Goal: Transaction & Acquisition: Purchase product/service

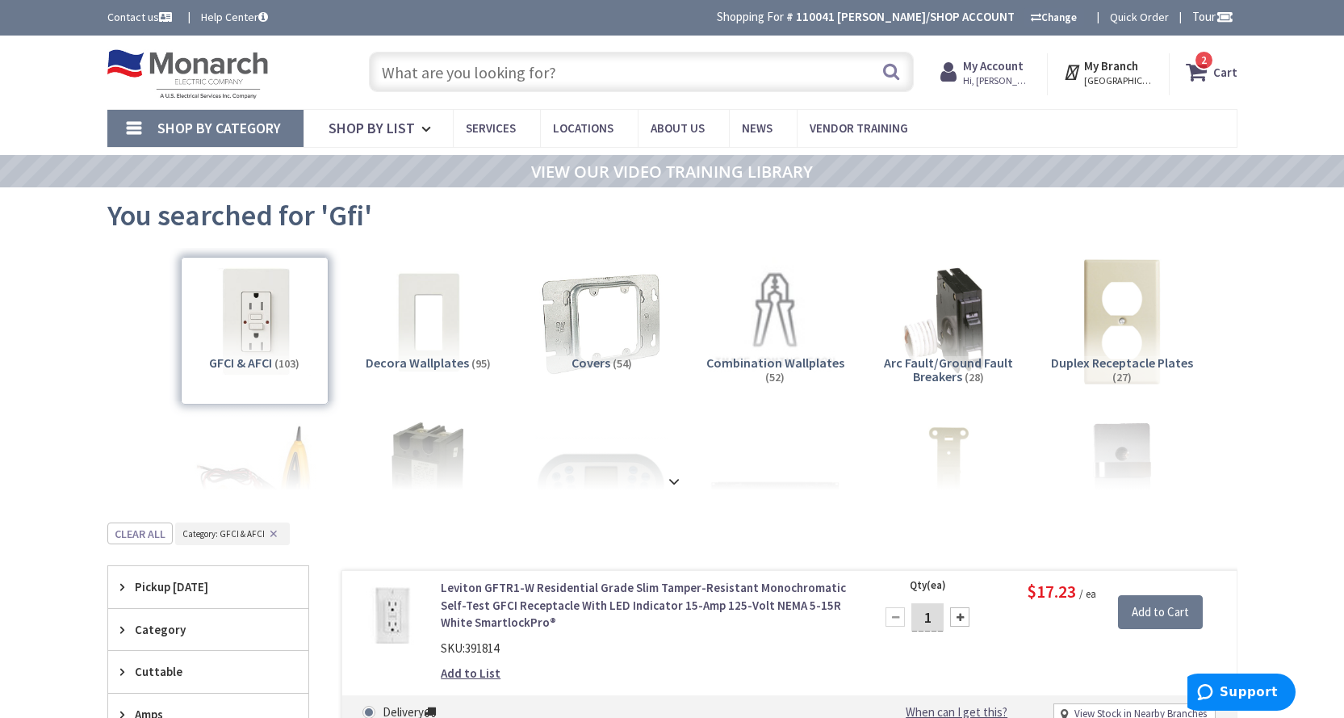
click at [688, 73] on input "text" at bounding box center [641, 72] width 545 height 40
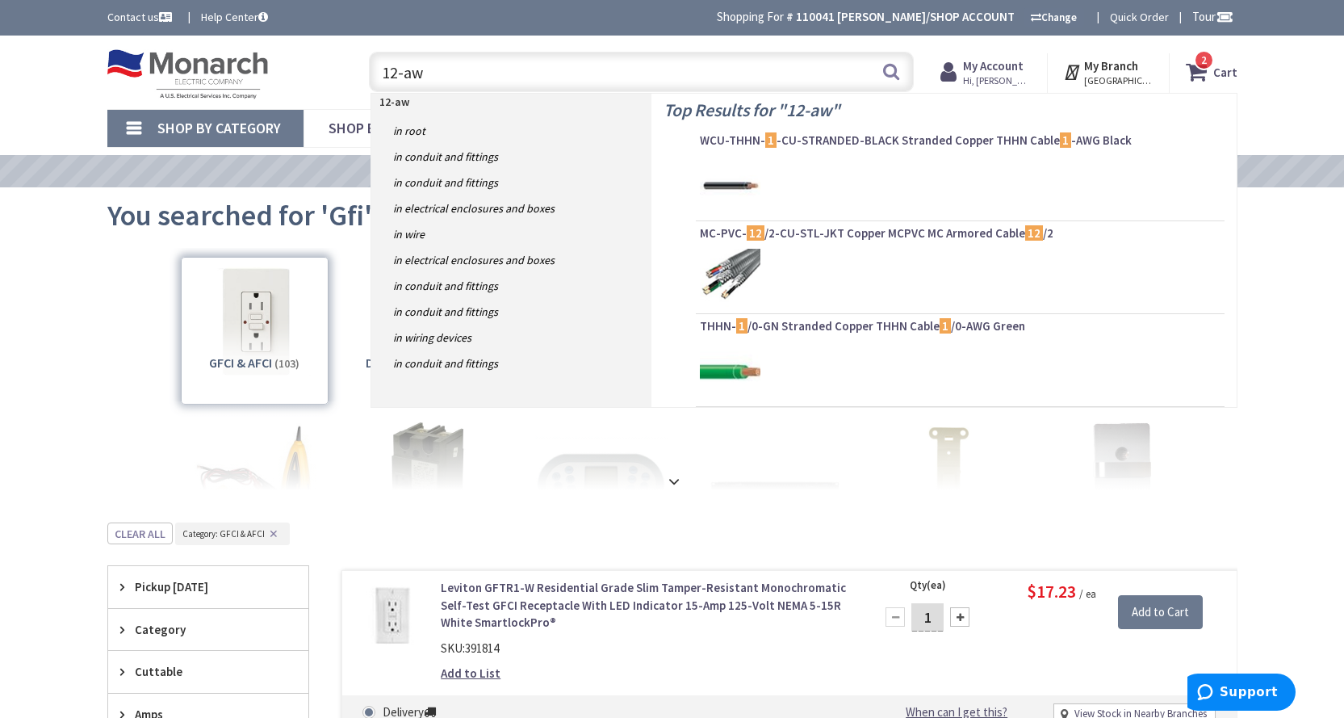
type input "12-awg"
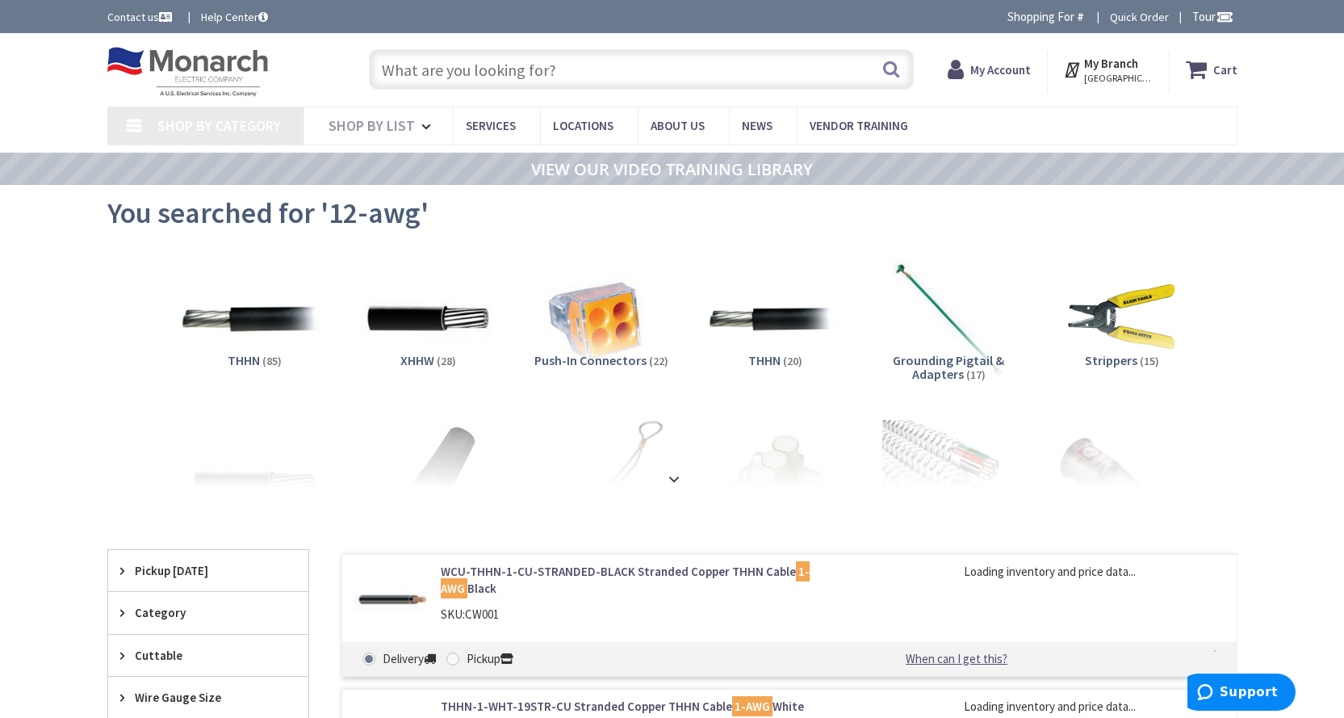
click at [266, 329] on img at bounding box center [254, 319] width 146 height 146
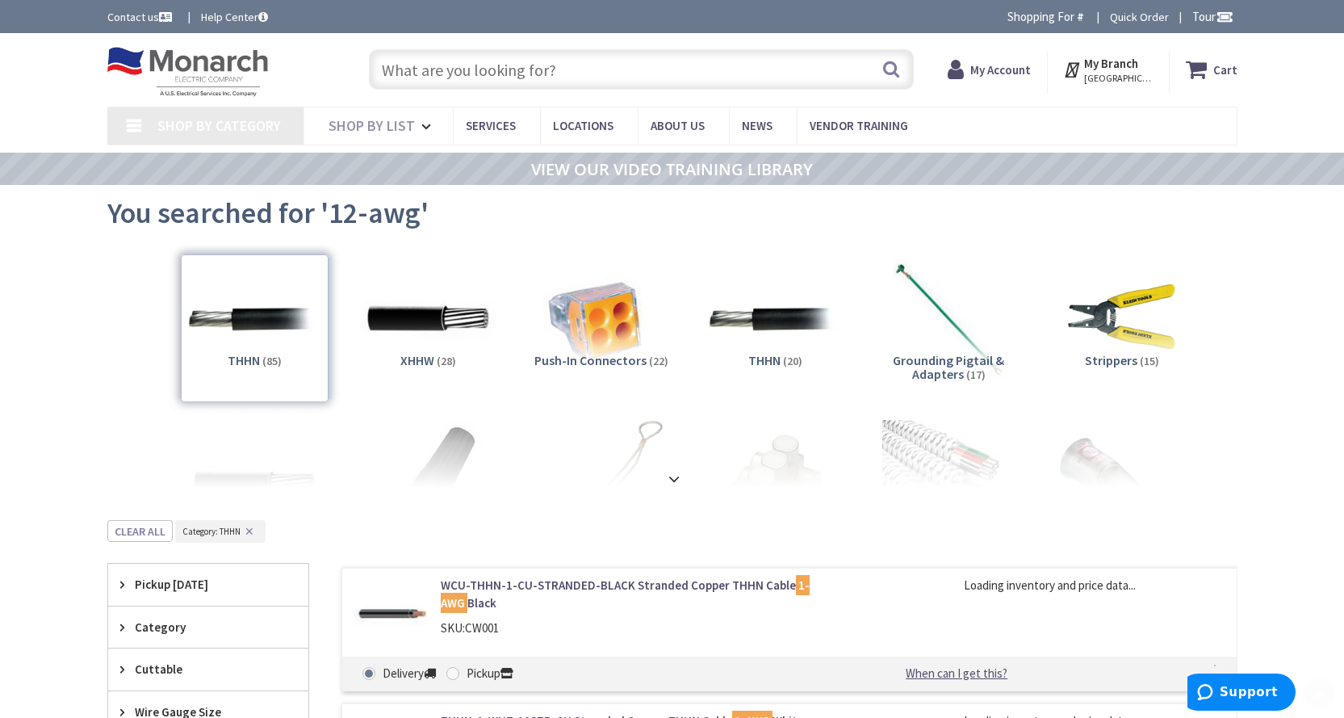
scroll to position [520, 0]
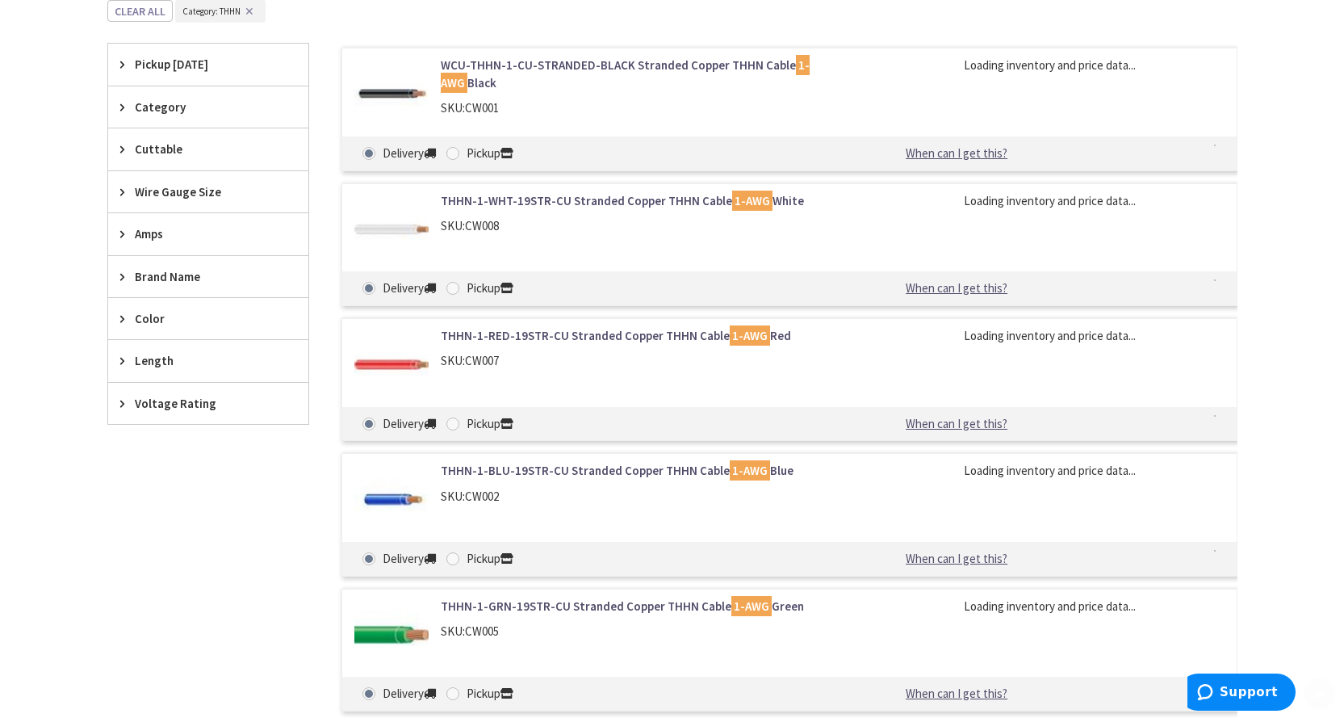
type input "[STREET_ADDRESS]"
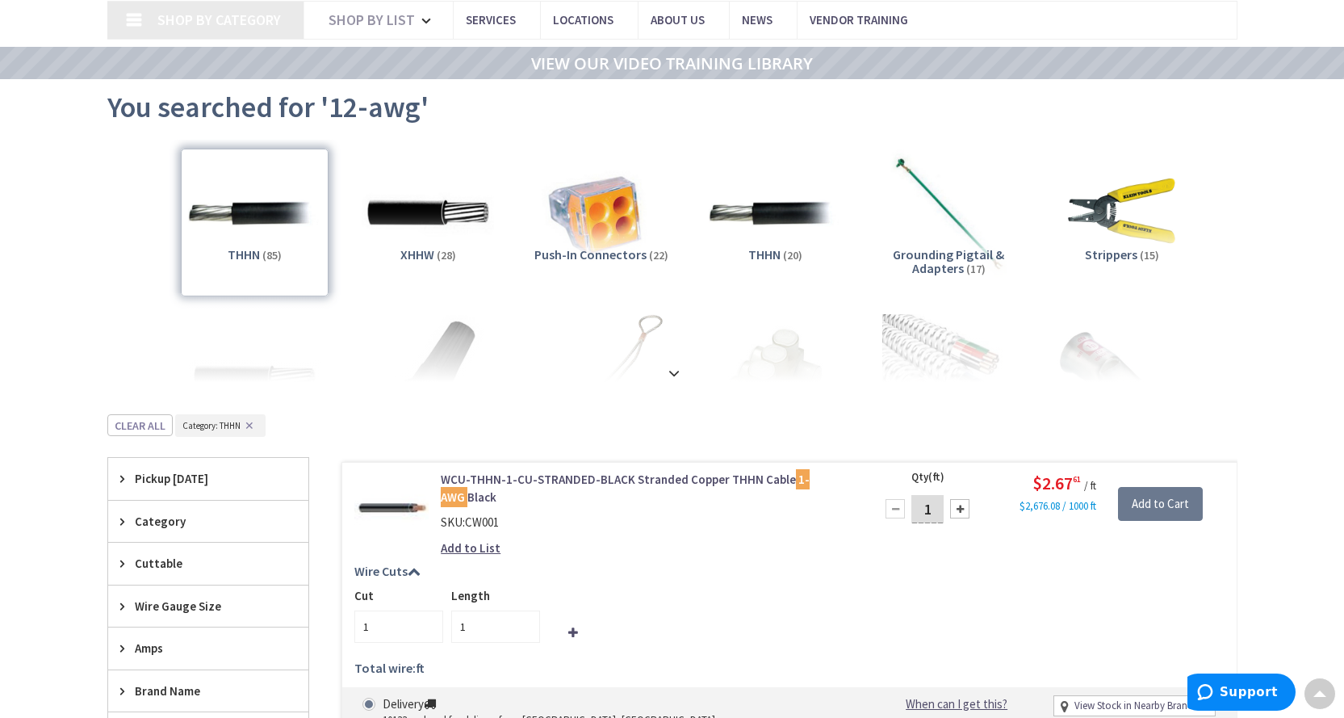
scroll to position [0, 0]
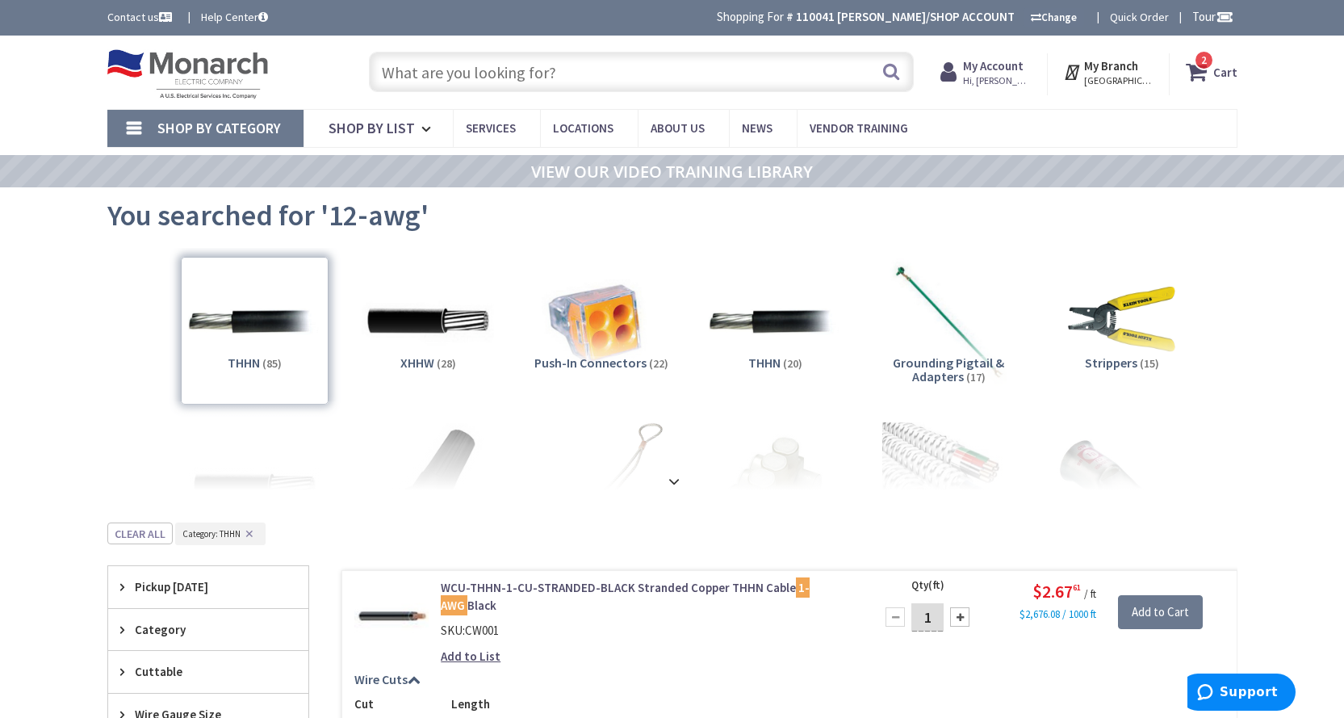
click at [412, 81] on input "text" at bounding box center [641, 72] width 545 height 40
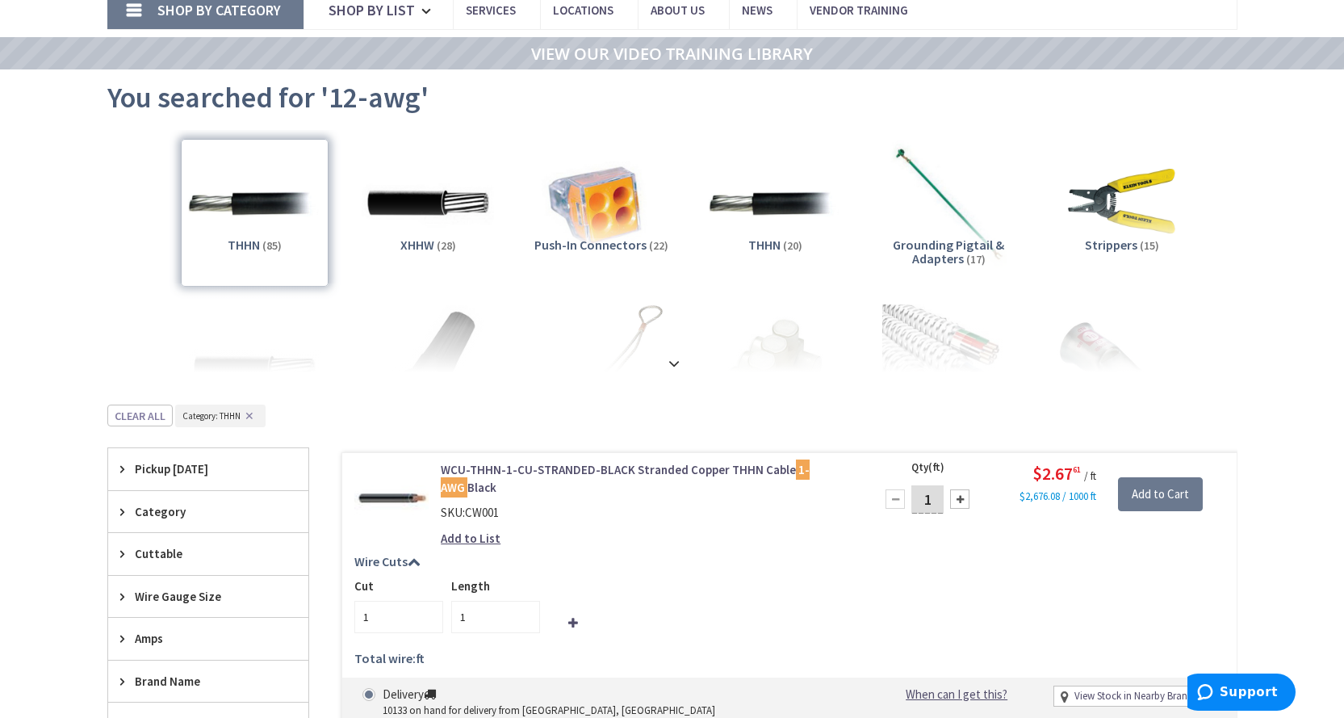
scroll to position [404, 0]
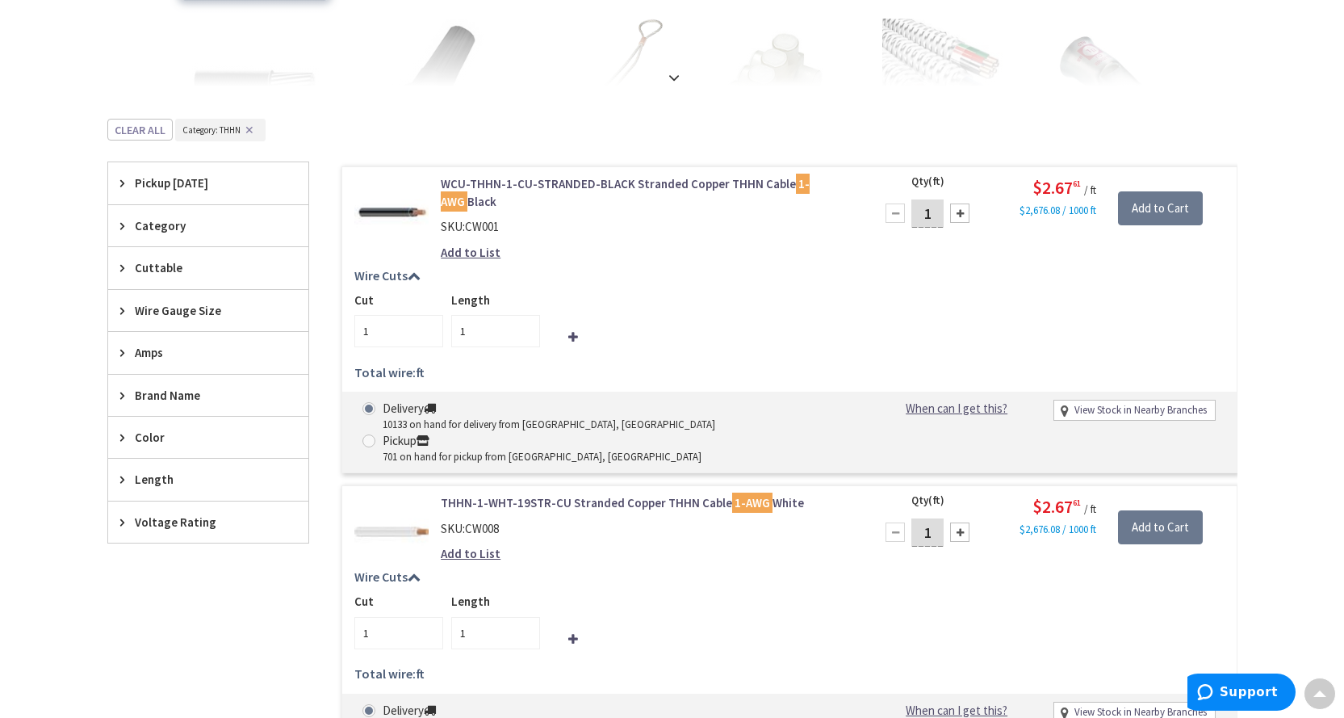
click at [191, 308] on span "Wire Gauge Size" at bounding box center [201, 310] width 132 height 17
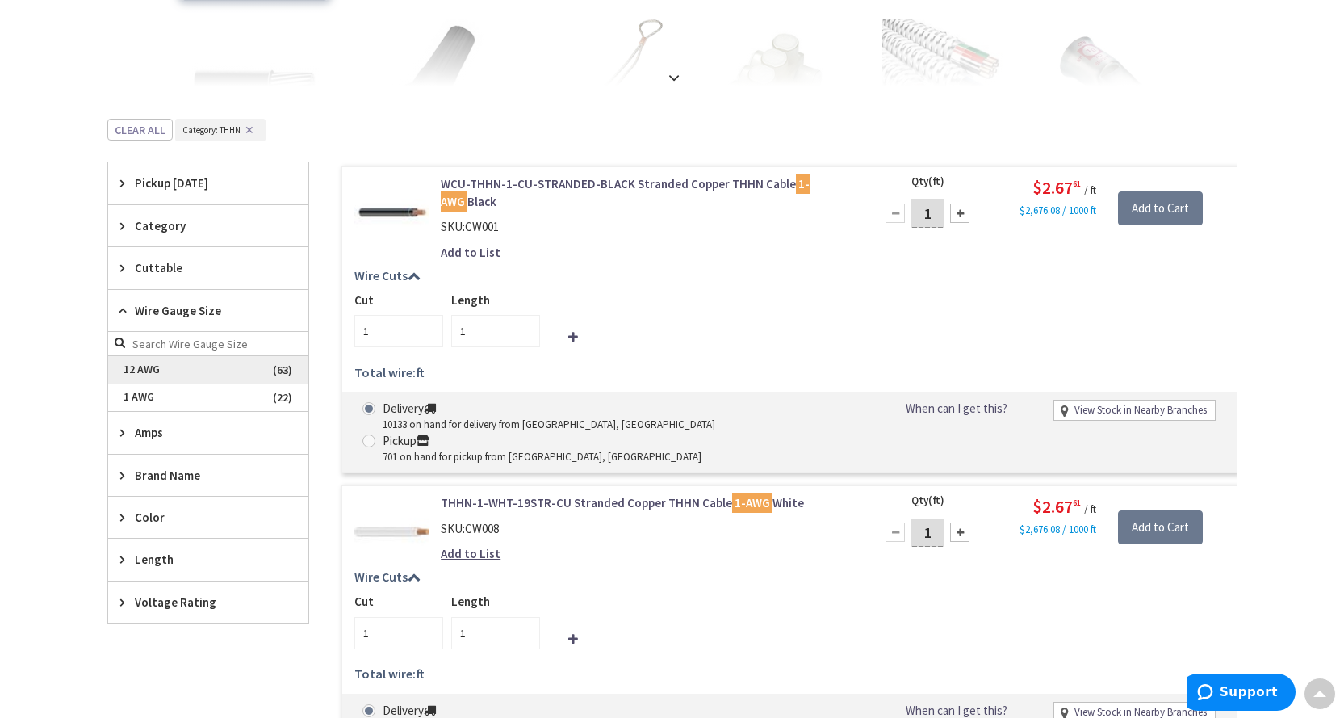
click at [155, 374] on span "12 AWG" at bounding box center [208, 369] width 200 height 27
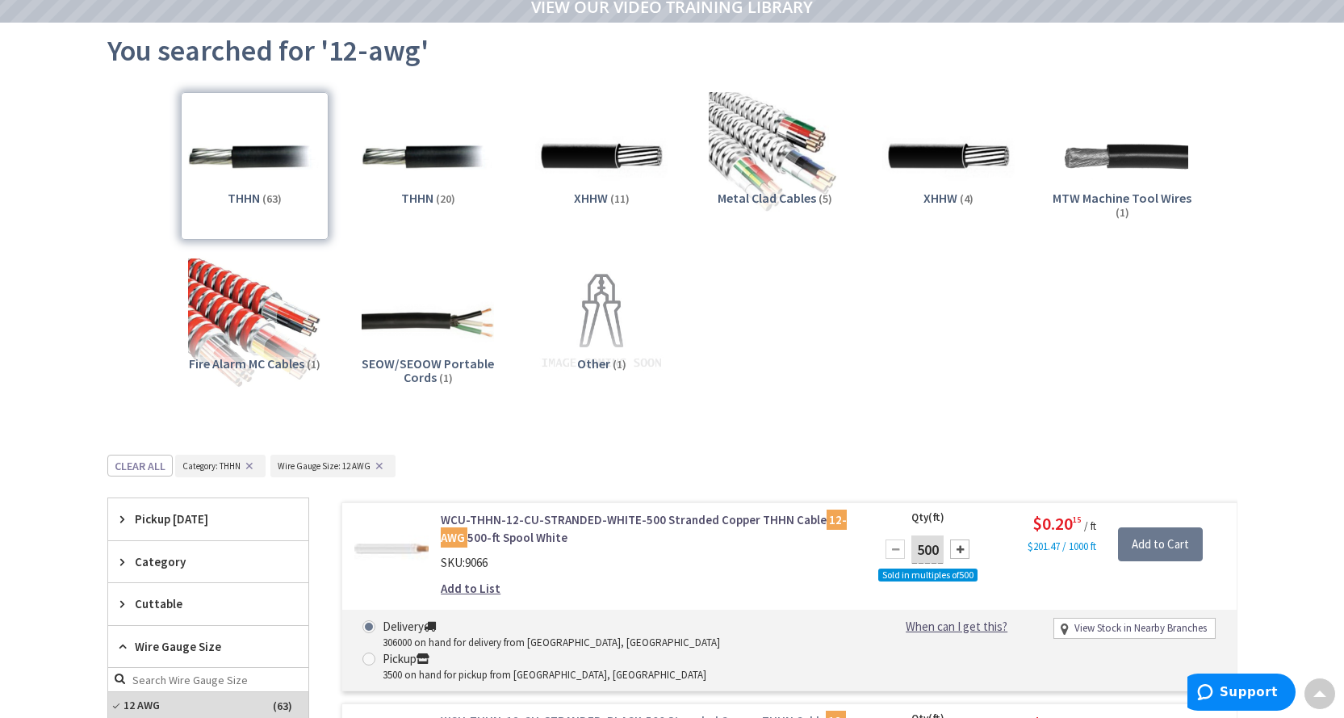
scroll to position [161, 0]
